Goal: Transaction & Acquisition: Book appointment/travel/reservation

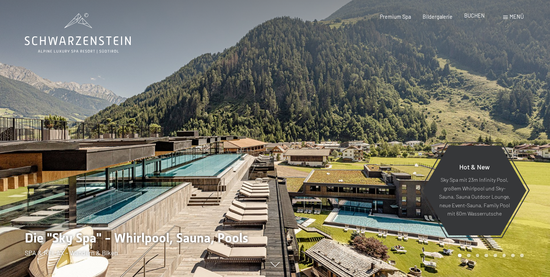
click at [474, 16] on span "BUCHEN" at bounding box center [474, 15] width 21 height 6
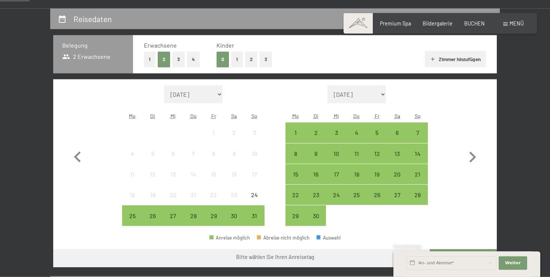
scroll to position [198, 0]
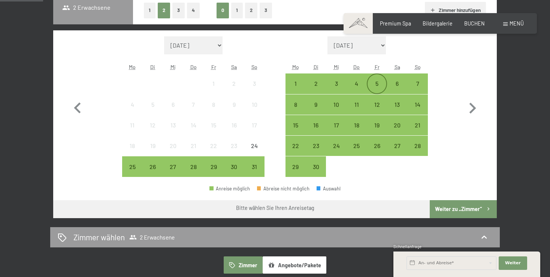
click at [376, 82] on div "5" at bounding box center [376, 90] width 19 height 19
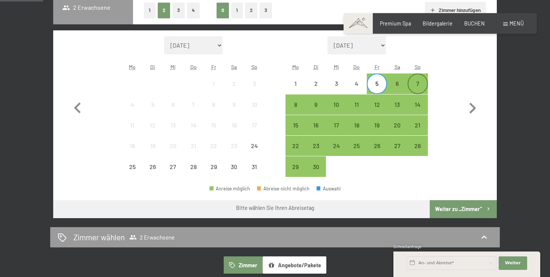
click at [422, 85] on div "7" at bounding box center [417, 90] width 19 height 19
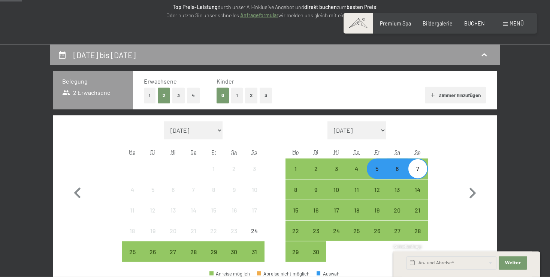
scroll to position [79, 0]
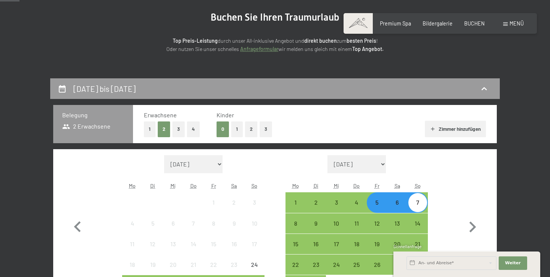
click at [236, 130] on button "1" at bounding box center [237, 128] width 12 height 15
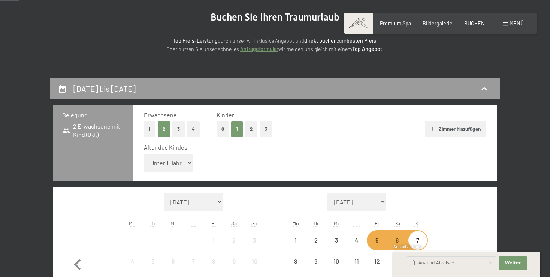
click at [144, 154] on select "Unter 1 Jahr 1 Jahr 2 Jahre 3 Jahre 4 Jahre 5 Jahre 6 Jahre 7 Jahre 8 Jahre 9 J…" at bounding box center [168, 163] width 49 height 18
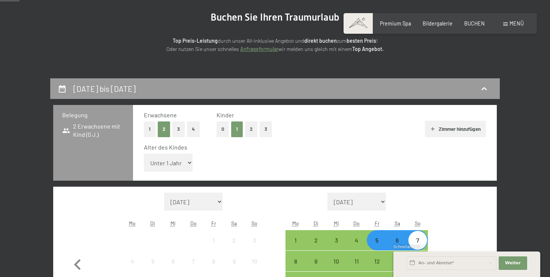
select select "7"
click option "7 Jahre" at bounding box center [0, 0] width 0 height 0
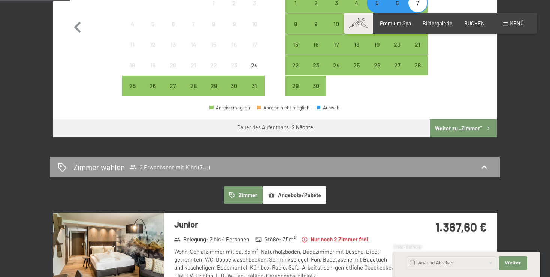
scroll to position [118, 0]
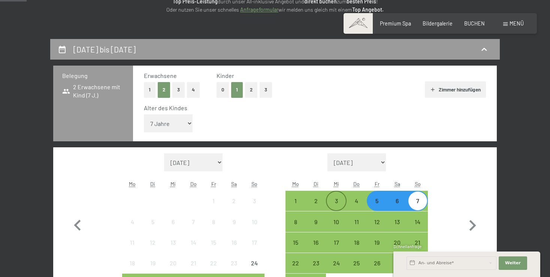
click at [338, 200] on div "3" at bounding box center [336, 207] width 19 height 19
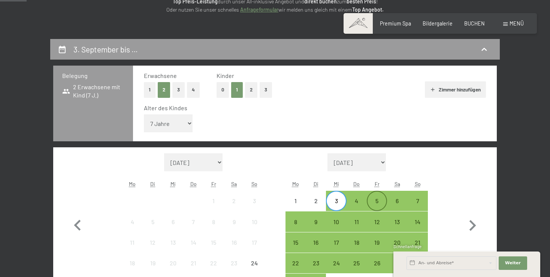
click at [384, 201] on div "5" at bounding box center [376, 207] width 19 height 19
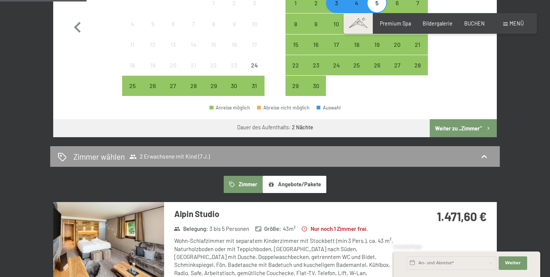
scroll to position [198, 0]
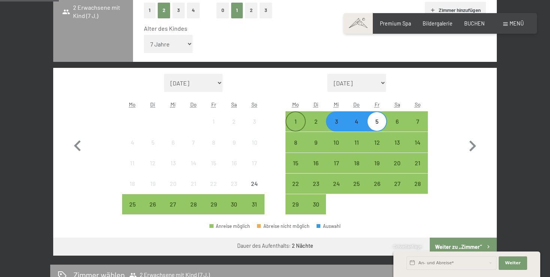
click at [290, 125] on div "1" at bounding box center [295, 127] width 19 height 19
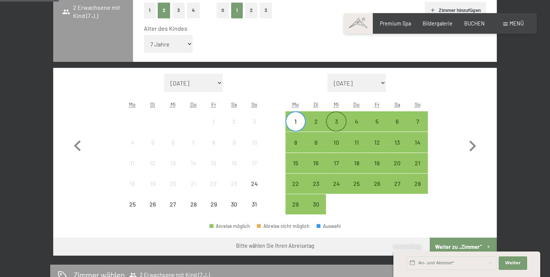
click at [336, 125] on div "3" at bounding box center [336, 127] width 19 height 19
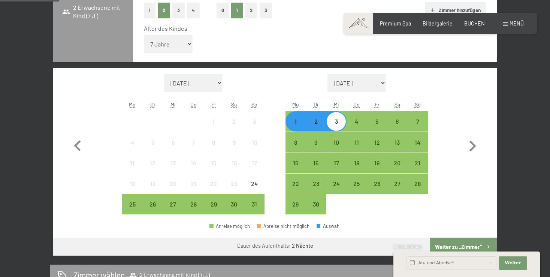
click at [461, 246] on div "Schnellanfrage" at bounding box center [466, 246] width 147 height 7
